Goal: Transaction & Acquisition: Purchase product/service

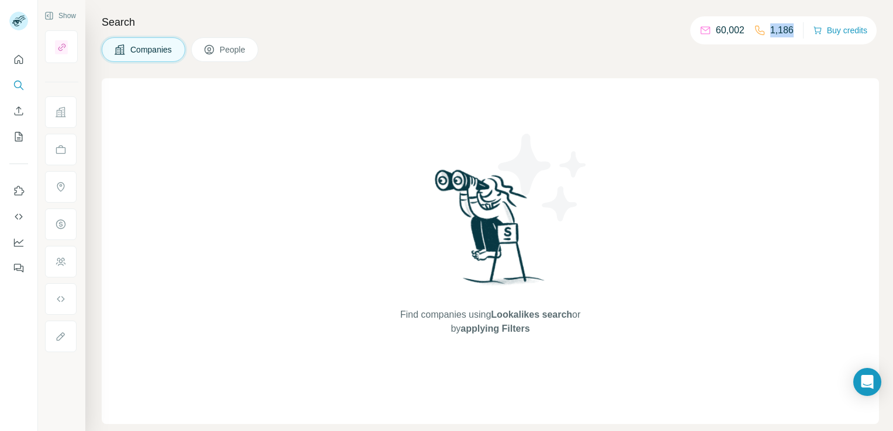
drag, startPoint x: 743, startPoint y: 28, endPoint x: 765, endPoint y: 29, distance: 21.6
click at [765, 29] on div "1,186" at bounding box center [773, 30] width 40 height 14
drag, startPoint x: 765, startPoint y: 29, endPoint x: 722, endPoint y: 39, distance: 43.8
click at [722, 39] on div "60,002 1,186 Buy credits" at bounding box center [783, 30] width 186 height 28
drag, startPoint x: 790, startPoint y: 29, endPoint x: 769, endPoint y: 29, distance: 21.0
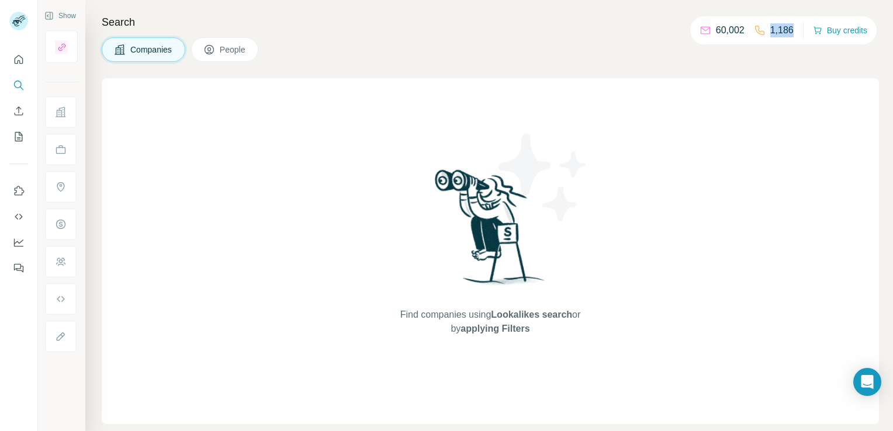
click at [769, 29] on div "60,002 1,186 Buy credits" at bounding box center [783, 30] width 186 height 28
drag, startPoint x: 769, startPoint y: 29, endPoint x: 725, endPoint y: 43, distance: 45.4
click at [725, 43] on div "60,002 1,186 Buy credits" at bounding box center [783, 30] width 186 height 28
click at [22, 135] on icon "My lists" at bounding box center [20, 136] width 6 height 8
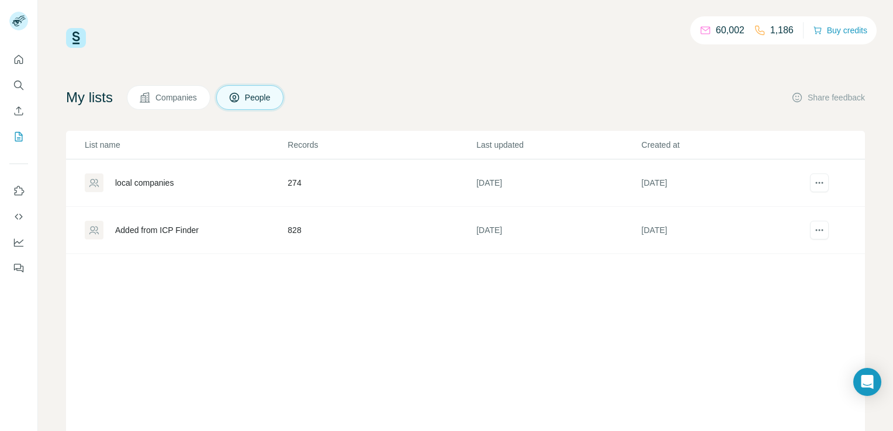
click at [294, 182] on td "274" at bounding box center [381, 182] width 189 height 47
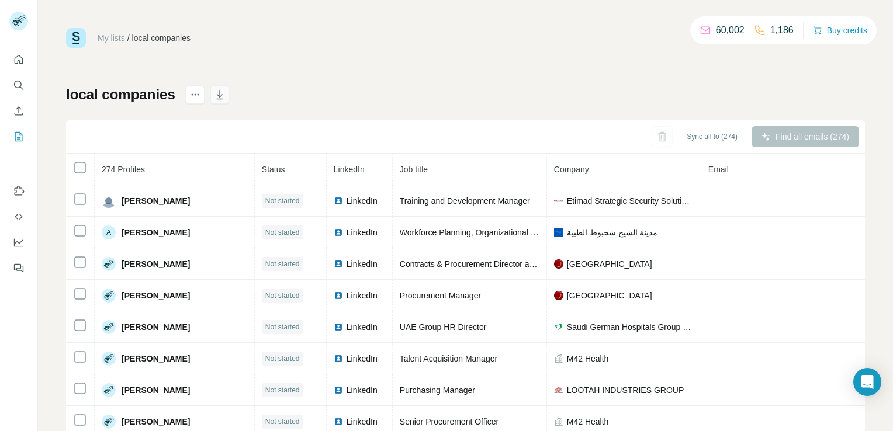
click at [220, 93] on icon "button" at bounding box center [220, 95] width 12 height 12
click at [473, 81] on div "My lists / local companies 60,002 1,186 Buy credits local companies Sync all to…" at bounding box center [465, 245] width 798 height 434
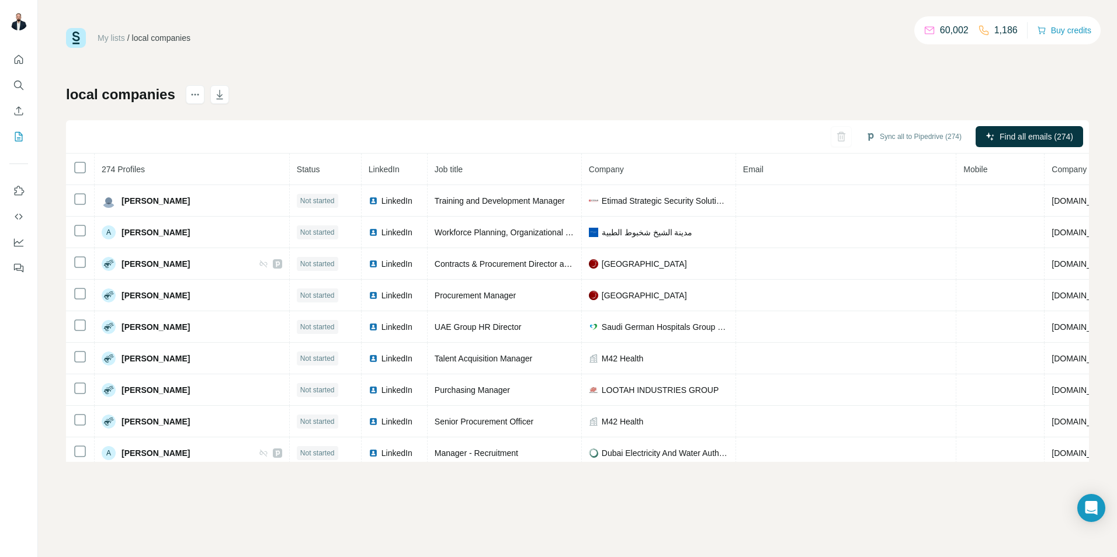
drag, startPoint x: 686, startPoint y: 67, endPoint x: 688, endPoint y: 77, distance: 10.1
click at [687, 67] on div "My lists / local companies 60,002 1,186 Buy credits local companies Sync all to…" at bounding box center [577, 245] width 1023 height 434
